Goal: Complete application form: Complete application form

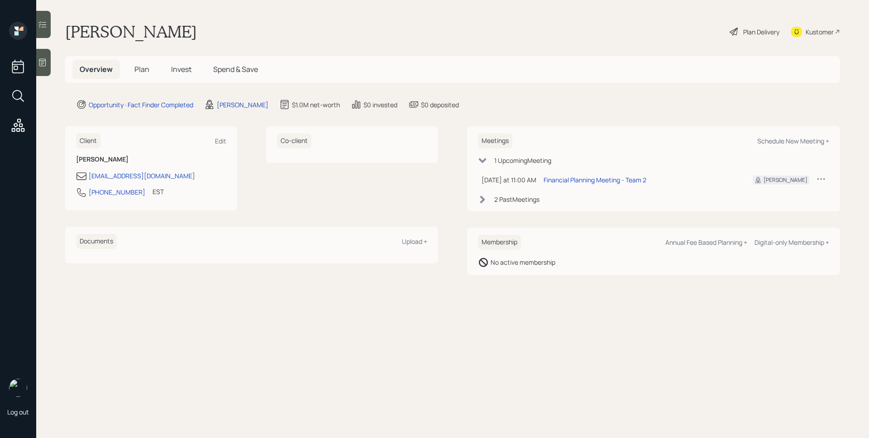
click at [239, 98] on main "[PERSON_NAME] Plan Delivery Kustomer Overview Plan Invest Spend & Save Opportun…" at bounding box center [452, 219] width 833 height 438
click at [242, 107] on div "[PERSON_NAME]" at bounding box center [243, 105] width 52 height 10
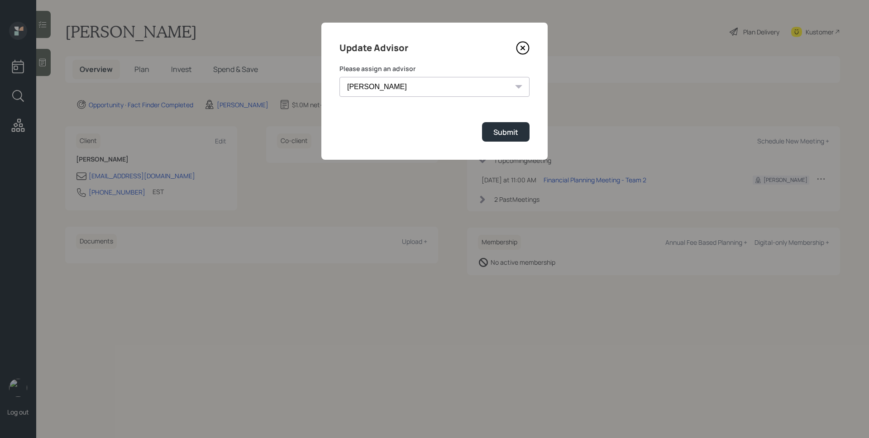
click at [368, 83] on select "[PERSON_NAME] [PERSON_NAME] End [PERSON_NAME] [PERSON_NAME] [PERSON_NAME] [PERS…" at bounding box center [434, 87] width 190 height 20
select select "d946c976-65aa-4529-ac9d-02c4f1114fc0"
click at [339, 77] on select "[PERSON_NAME] [PERSON_NAME] End [PERSON_NAME] [PERSON_NAME] [PERSON_NAME] [PERS…" at bounding box center [434, 87] width 190 height 20
click at [499, 131] on div "Submit" at bounding box center [505, 132] width 25 height 10
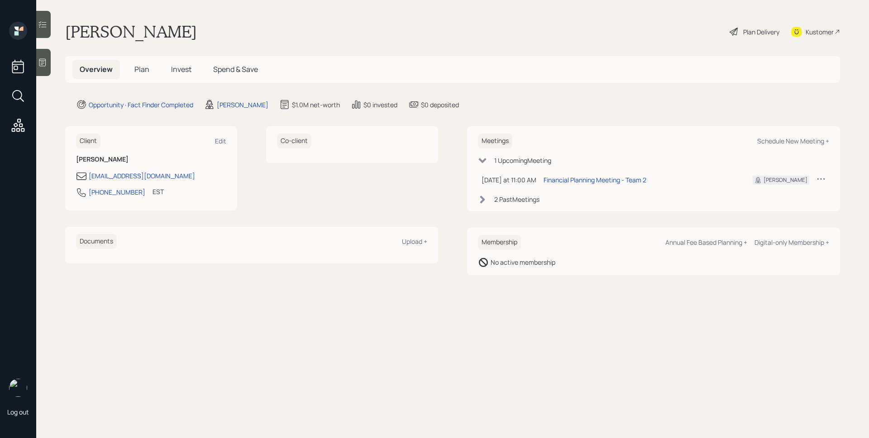
click at [47, 56] on div at bounding box center [43, 62] width 14 height 27
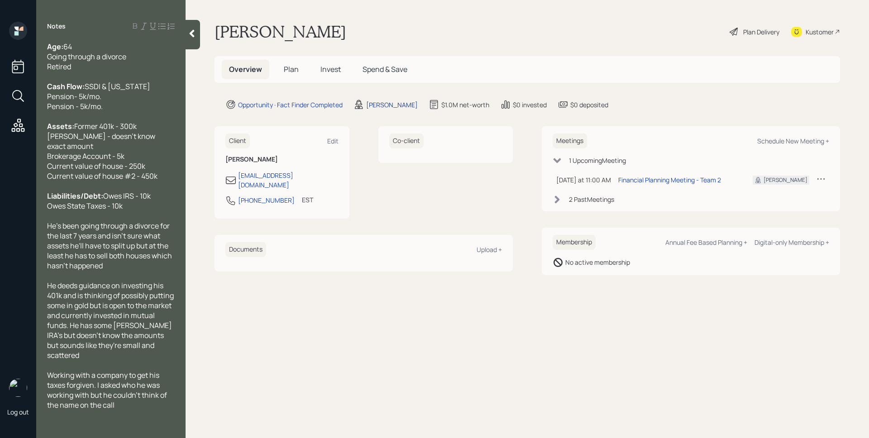
click at [380, 107] on div "[PERSON_NAME]" at bounding box center [392, 105] width 52 height 10
select select "d946c976-65aa-4529-ac9d-02c4f1114fc0"
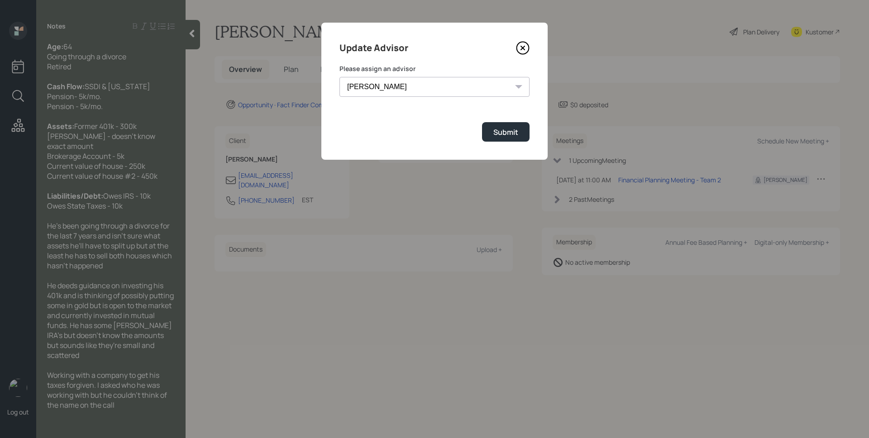
click at [469, 88] on select "[PERSON_NAME] [PERSON_NAME] End [PERSON_NAME] [PERSON_NAME] [PERSON_NAME] [PERS…" at bounding box center [434, 87] width 190 height 20
click at [518, 48] on icon at bounding box center [523, 48] width 14 height 14
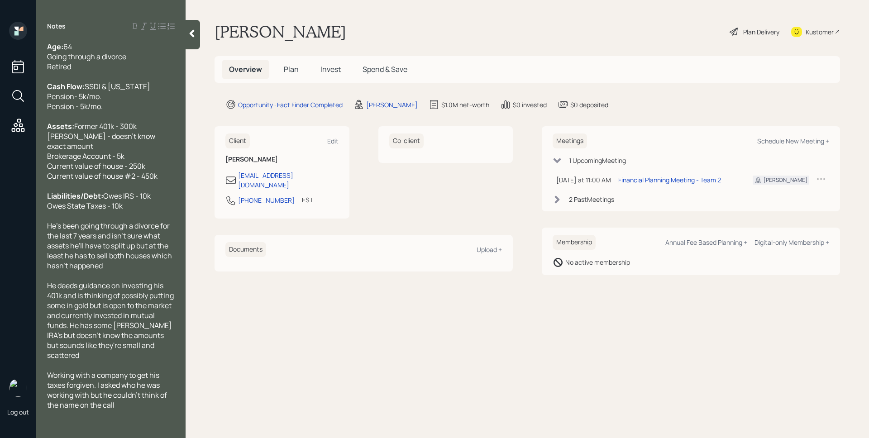
click at [294, 67] on span "Plan" at bounding box center [291, 69] width 15 height 10
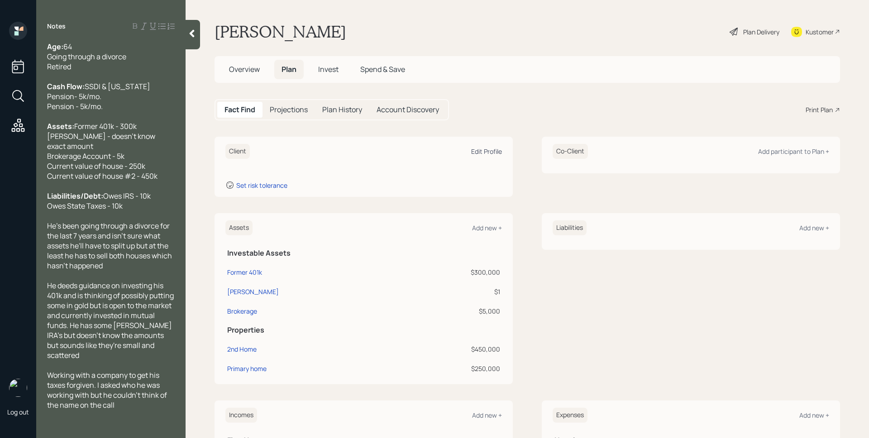
click at [477, 151] on div "Edit Profile" at bounding box center [486, 151] width 31 height 9
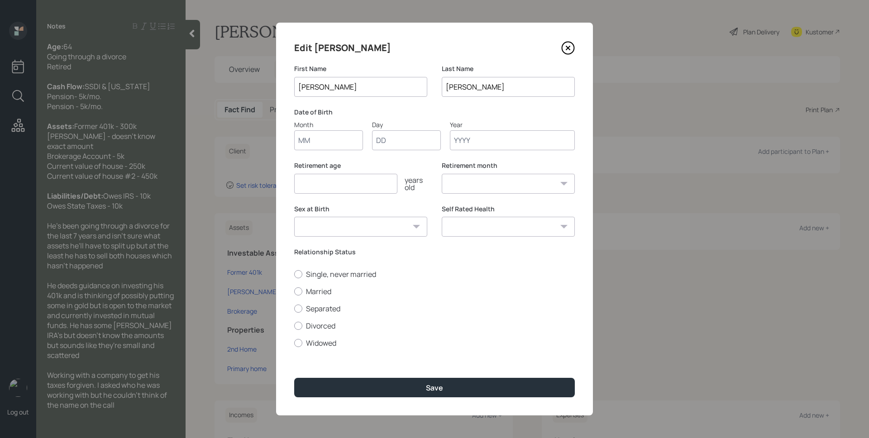
click at [322, 137] on input "Month" at bounding box center [328, 140] width 69 height 20
type input "01"
type input "1"
type input "01"
type input "1961"
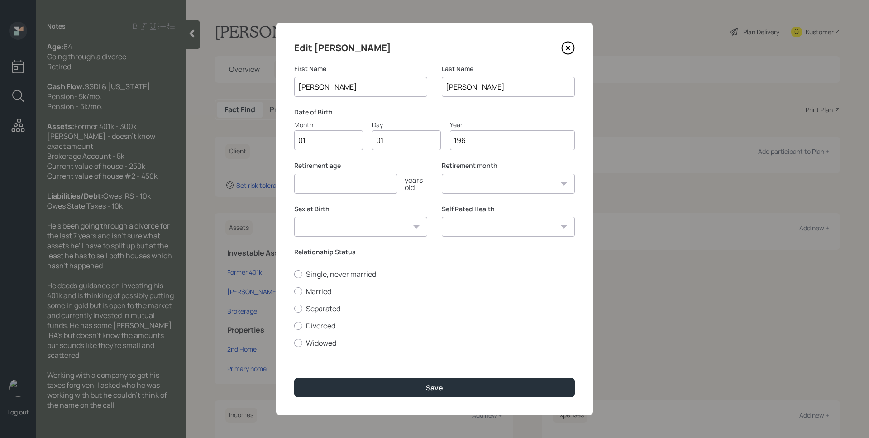
select select "1"
type input "1961"
type input "62"
click at [333, 326] on label "Divorced" at bounding box center [434, 326] width 281 height 10
click at [294, 326] on input "Divorced" at bounding box center [294, 325] width 0 height 0
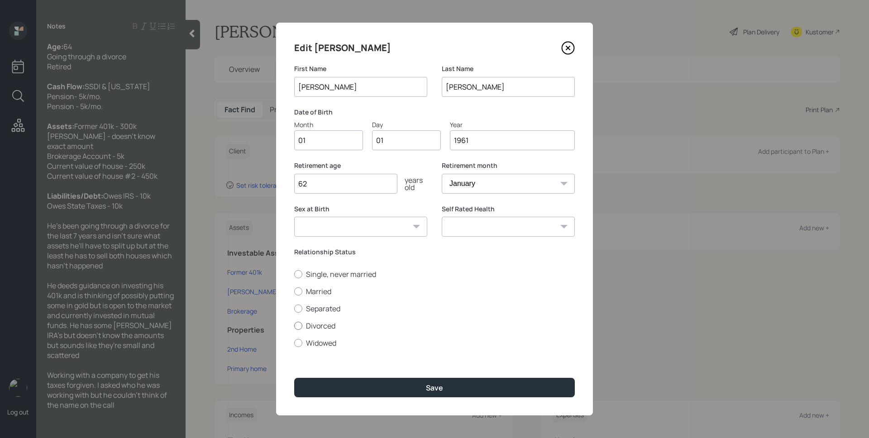
radio input "true"
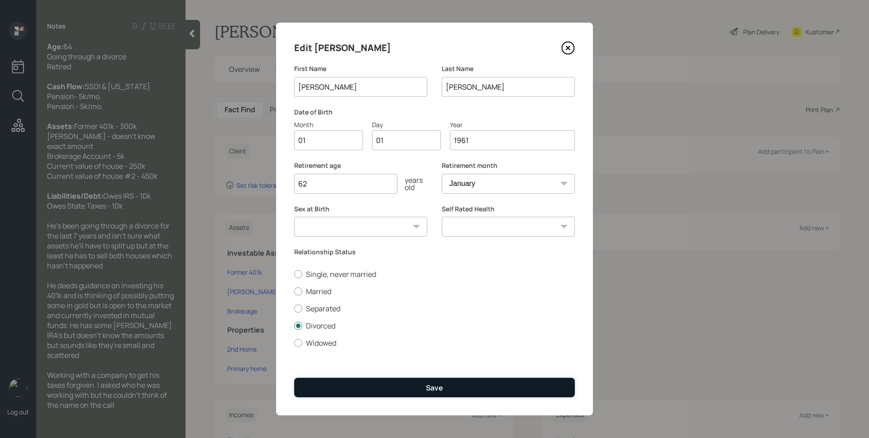
click at [417, 393] on button "Save" at bounding box center [434, 387] width 281 height 19
